Goal: Navigation & Orientation: Find specific page/section

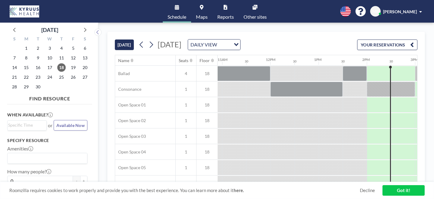
scroll to position [0, 529]
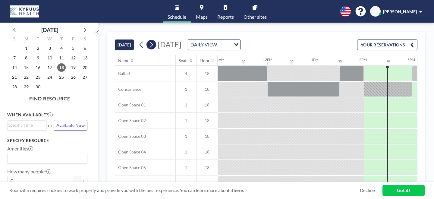
click at [147, 40] on button at bounding box center [152, 45] width 10 height 10
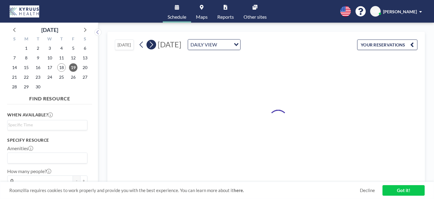
click at [147, 40] on button at bounding box center [152, 45] width 10 height 10
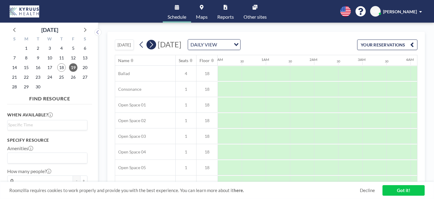
scroll to position [0, 0]
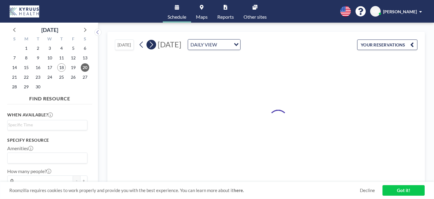
click at [147, 40] on button at bounding box center [152, 45] width 10 height 10
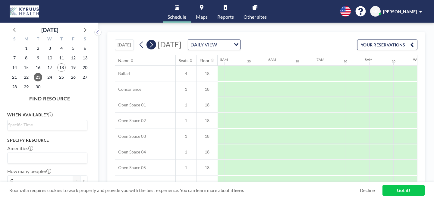
scroll to position [0, 284]
click at [147, 40] on button at bounding box center [152, 45] width 10 height 10
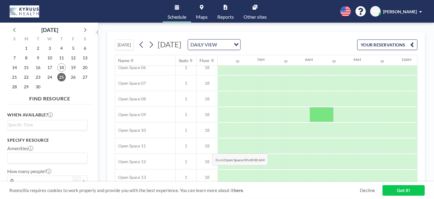
scroll to position [229, 294]
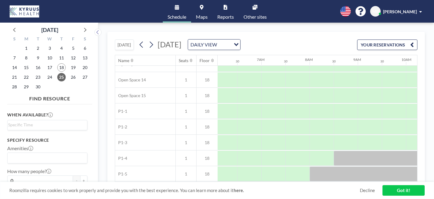
click at [204, 14] on span "Maps" at bounding box center [202, 16] width 12 height 5
